Goal: Information Seeking & Learning: Learn about a topic

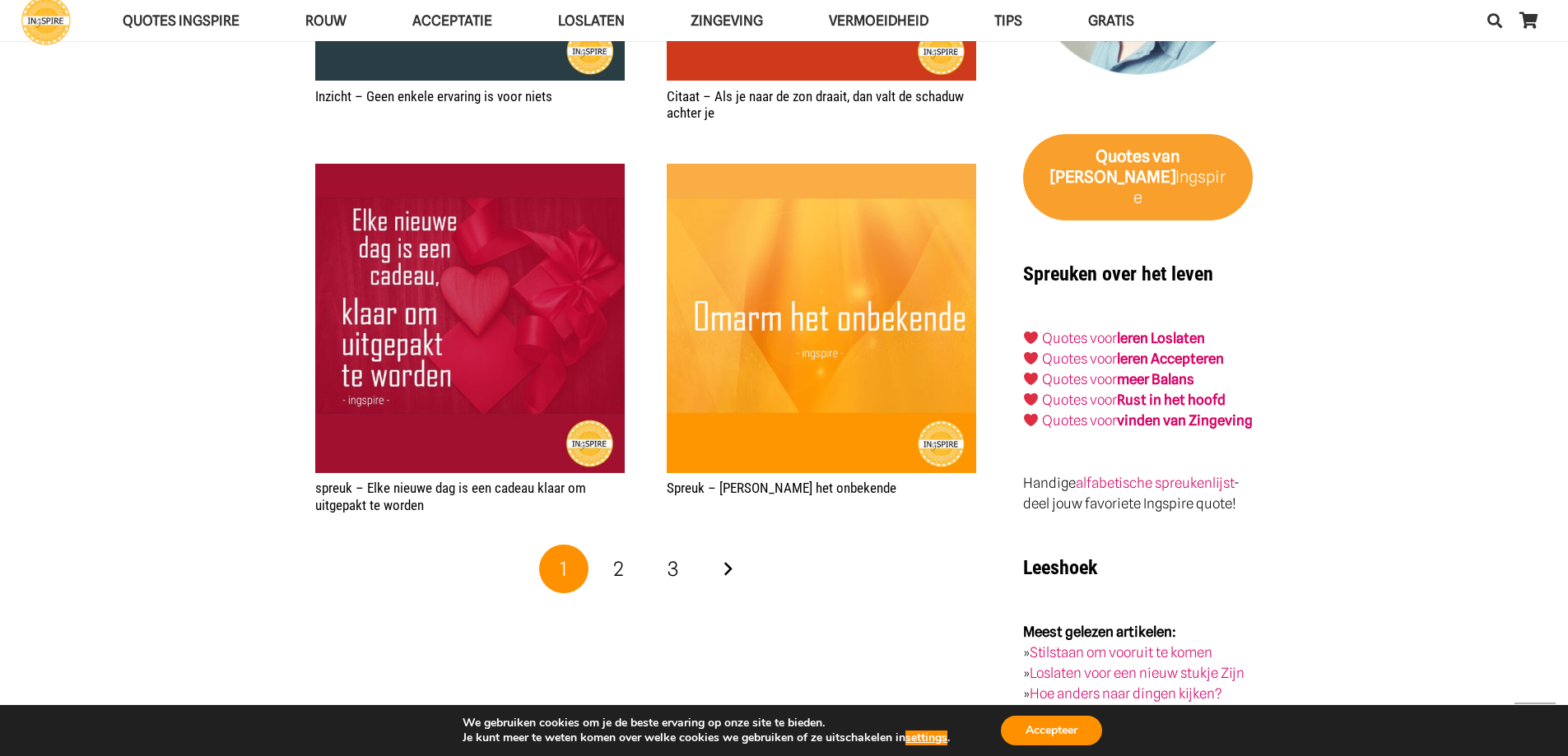
scroll to position [2715, 0]
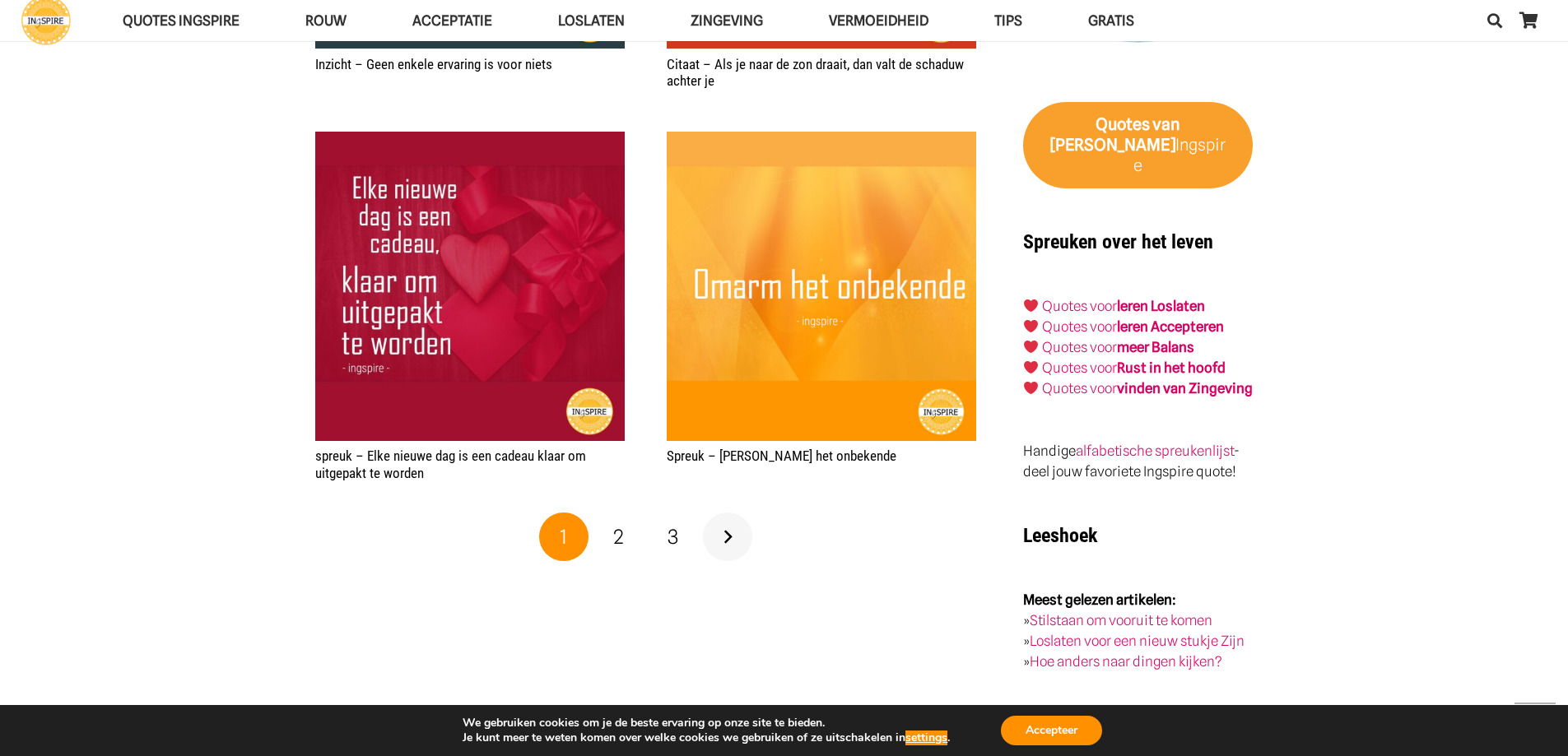
click at [731, 531] on link "Volgende" at bounding box center [727, 536] width 49 height 49
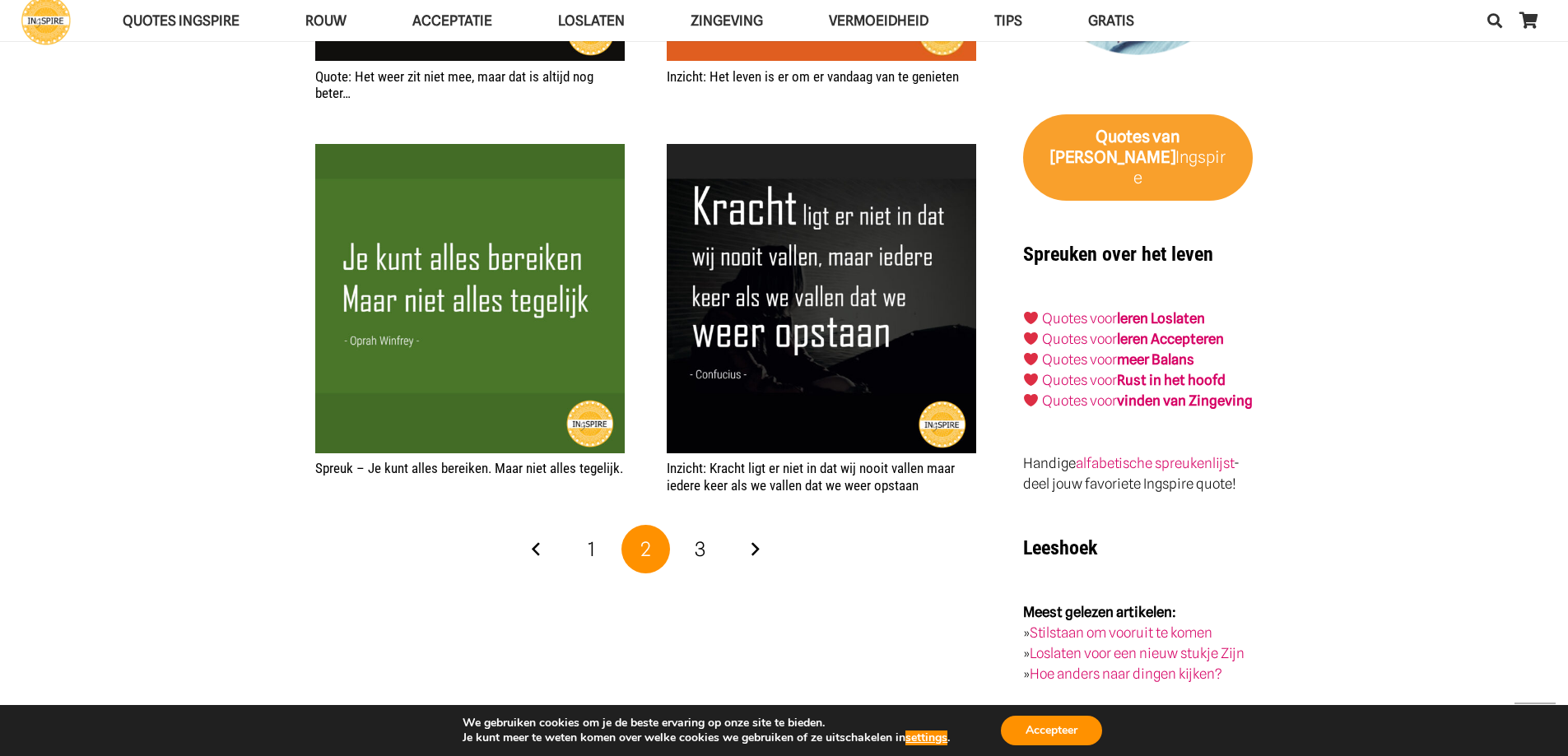
scroll to position [2715, 0]
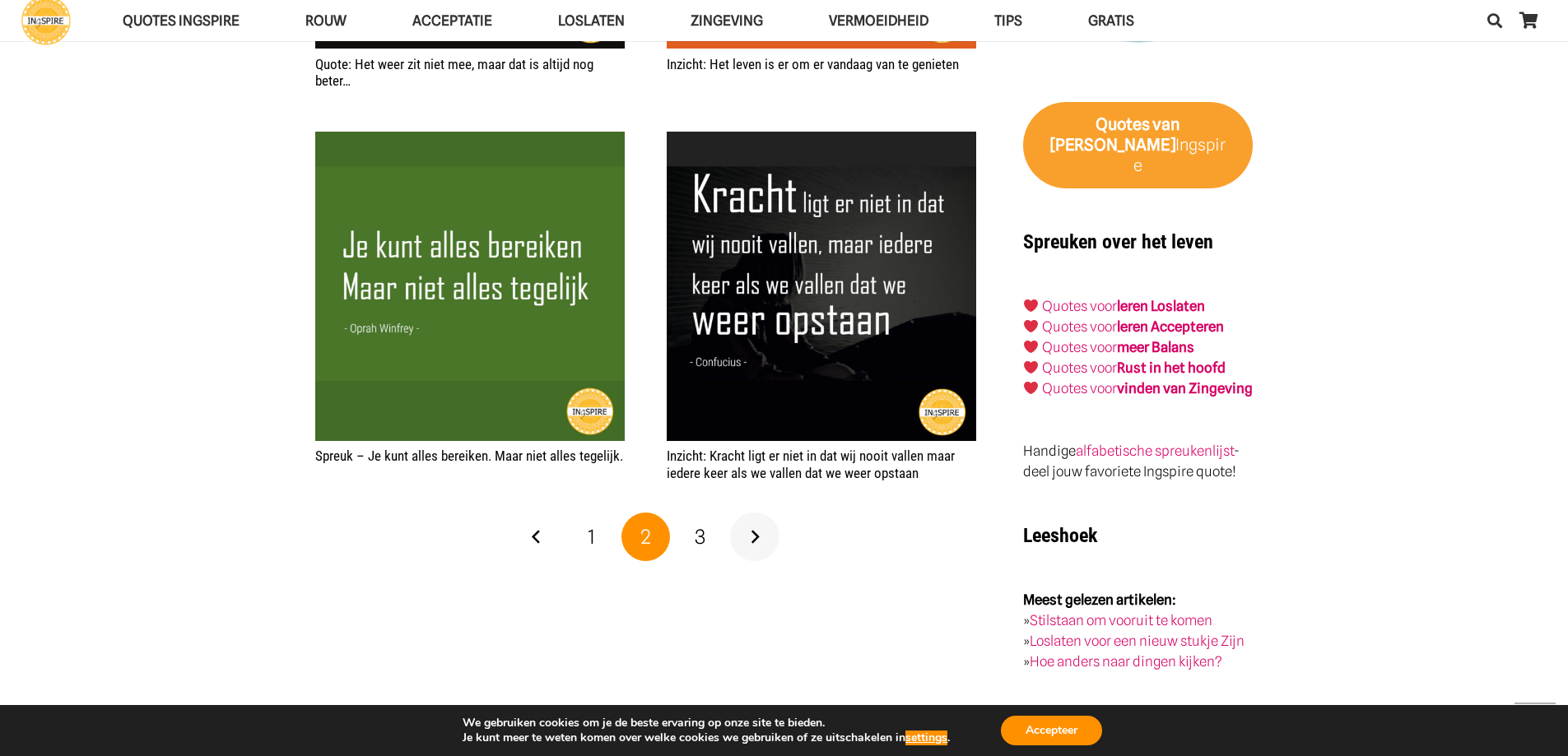
click at [756, 526] on link "Volgende" at bounding box center [754, 536] width 49 height 49
